Goal: Information Seeking & Learning: Learn about a topic

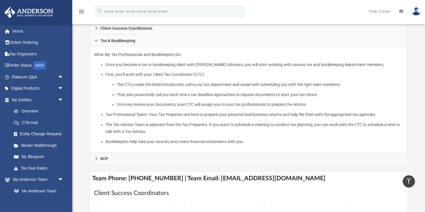
scroll to position [125, 0]
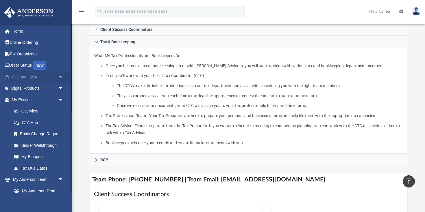
click at [61, 75] on span "arrow_drop_down" at bounding box center [64, 77] width 12 height 12
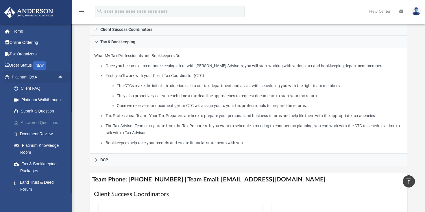
click at [46, 128] on link "Answered Questions" at bounding box center [40, 123] width 64 height 12
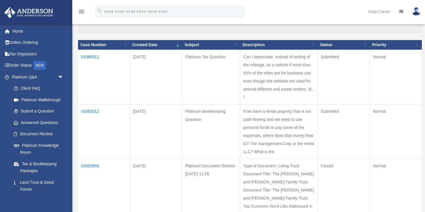
scroll to position [69, 0]
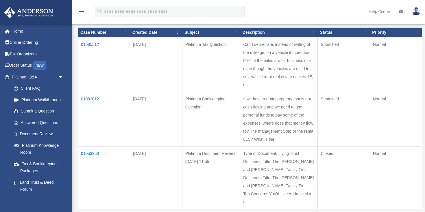
click at [92, 45] on td "01085512" at bounding box center [104, 64] width 52 height 55
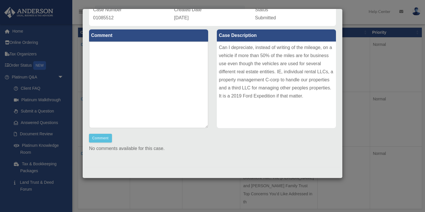
scroll to position [0, 0]
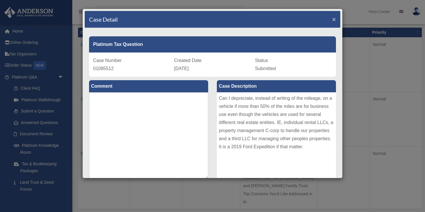
click at [334, 19] on span "×" at bounding box center [334, 19] width 4 height 7
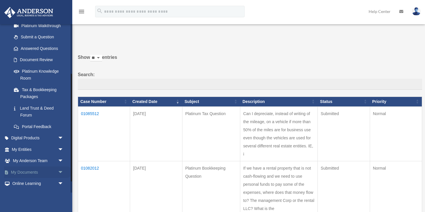
scroll to position [95, 0]
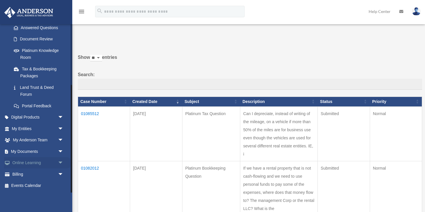
click at [60, 162] on span "arrow_drop_down" at bounding box center [64, 164] width 12 height 12
click at [30, 174] on link "Courses" at bounding box center [40, 175] width 64 height 12
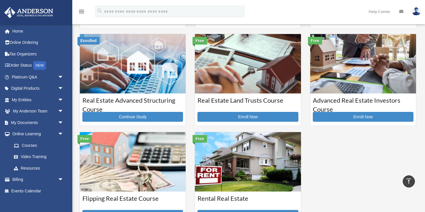
scroll to position [99, 0]
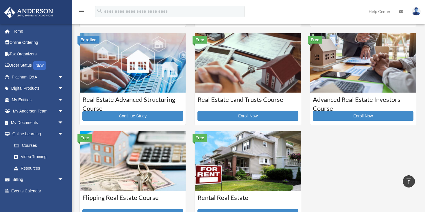
click at [341, 99] on h3 "Advanced Real Estate Investors Course" at bounding box center [363, 102] width 101 height 14
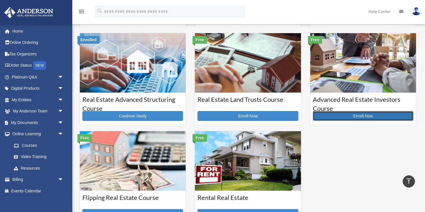
click at [345, 114] on link "Enroll Now" at bounding box center [363, 116] width 101 height 10
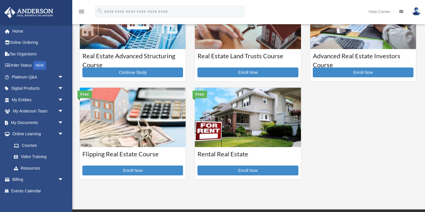
scroll to position [145, 0]
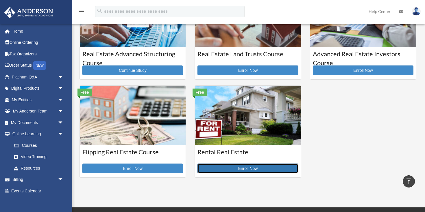
click at [233, 167] on link "Enroll Now" at bounding box center [247, 169] width 101 height 10
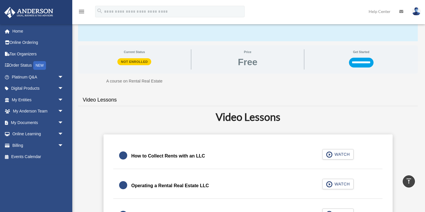
scroll to position [72, 0]
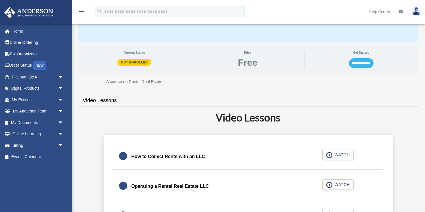
click at [361, 65] on input "**********" at bounding box center [361, 63] width 25 height 10
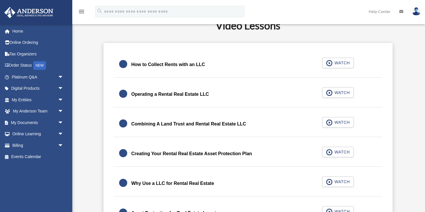
scroll to position [145, 0]
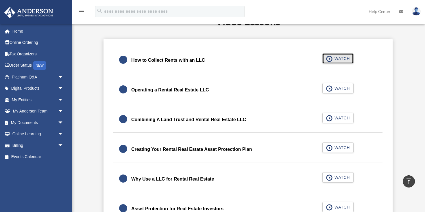
click at [340, 56] on button "WATCH" at bounding box center [337, 58] width 31 height 10
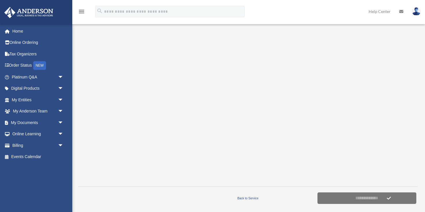
scroll to position [95, 0]
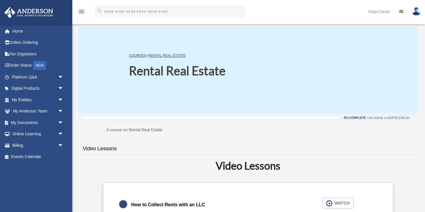
scroll to position [72, 0]
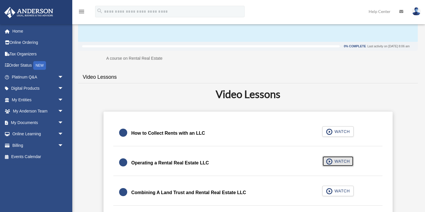
click at [328, 162] on span "button" at bounding box center [329, 162] width 7 height 6
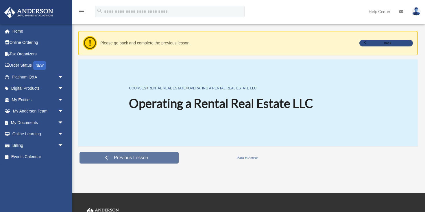
click at [123, 159] on span "Previous Lesson" at bounding box center [130, 158] width 43 height 6
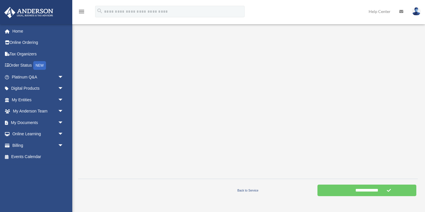
scroll to position [103, 0]
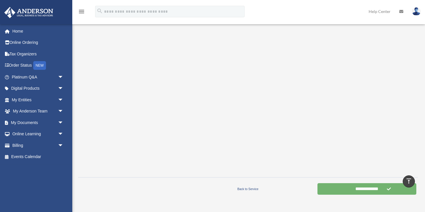
click at [359, 193] on input "**********" at bounding box center [366, 190] width 99 height 12
click at [362, 191] on input "**********" at bounding box center [366, 190] width 99 height 12
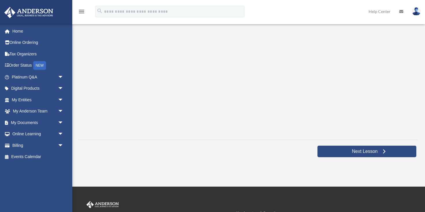
scroll to position [141, 0]
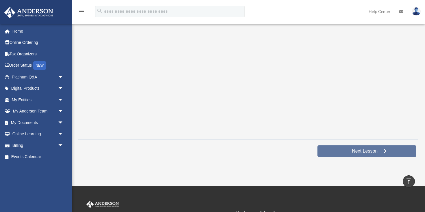
click at [370, 153] on span "Next Lesson" at bounding box center [364, 152] width 35 height 6
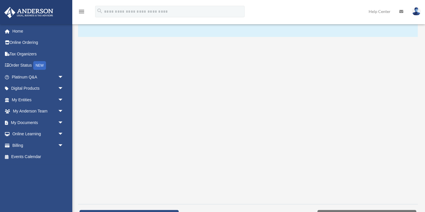
scroll to position [77, 0]
